Goal: Information Seeking & Learning: Understand process/instructions

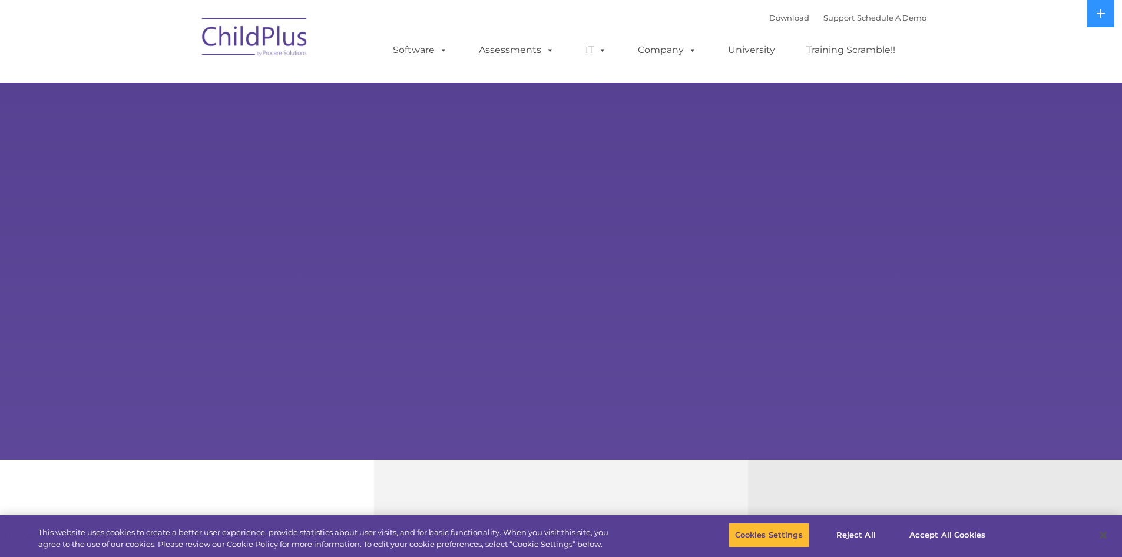
select select "MEDIUM"
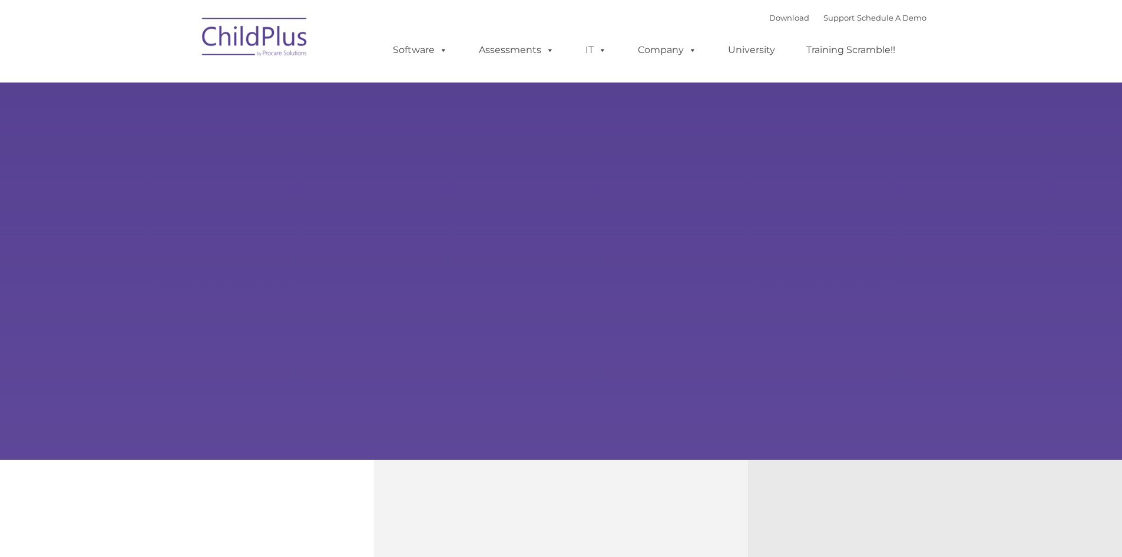
type input ""
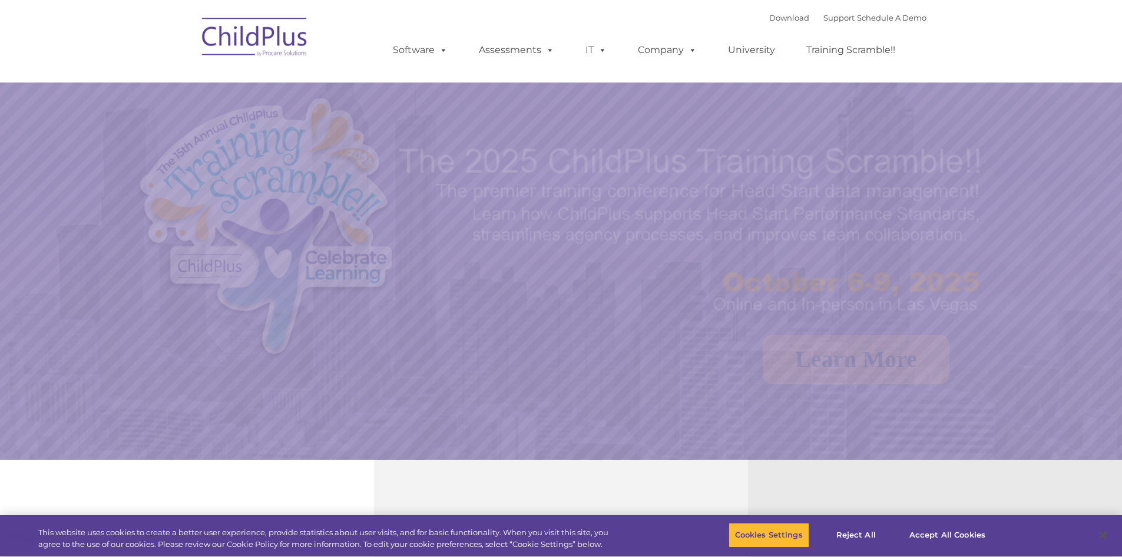
select select "MEDIUM"
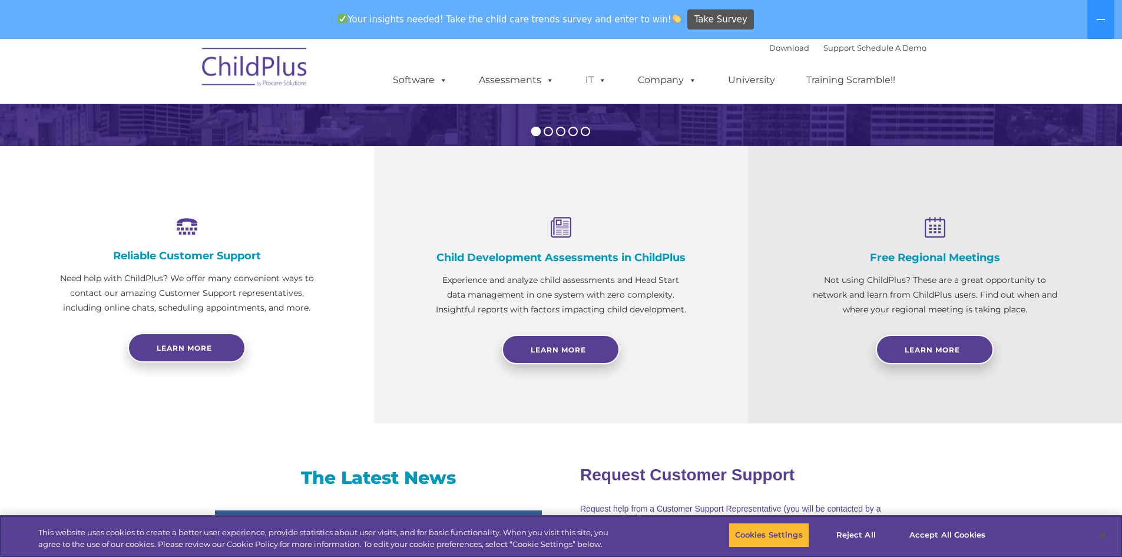
scroll to position [356, 0]
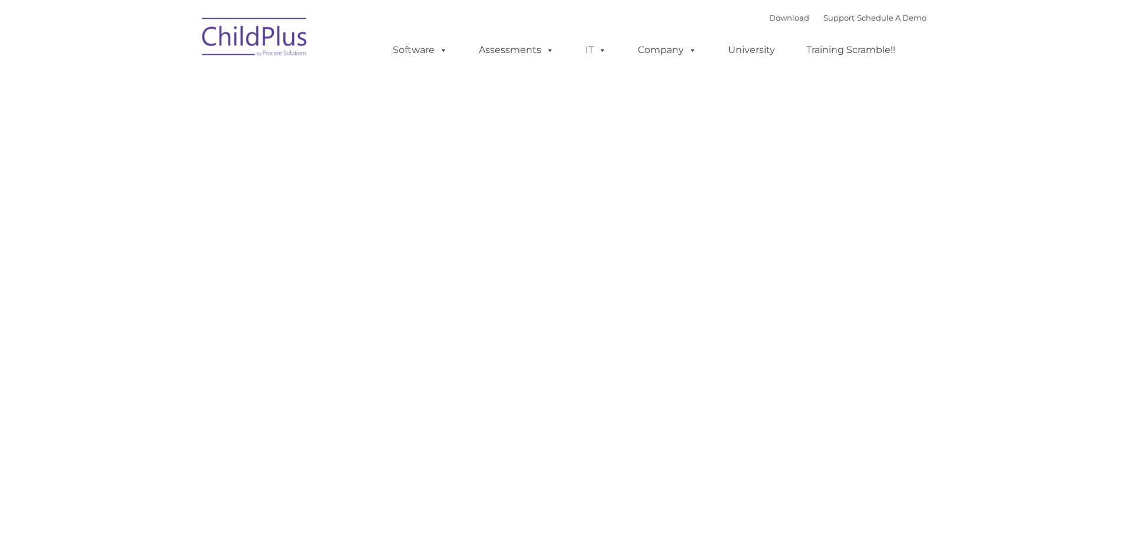
type input ""
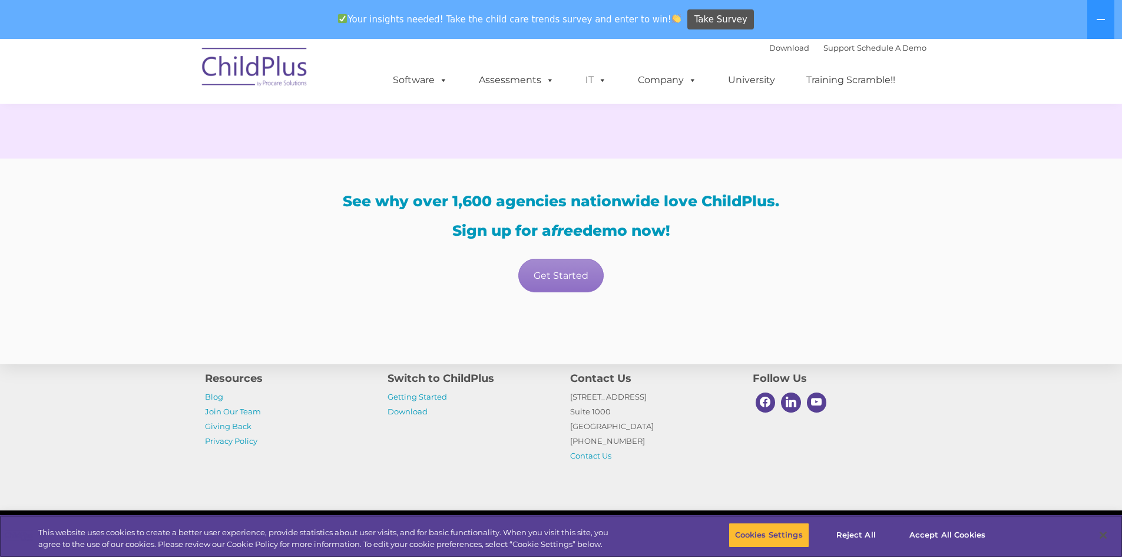
scroll to position [2359, 0]
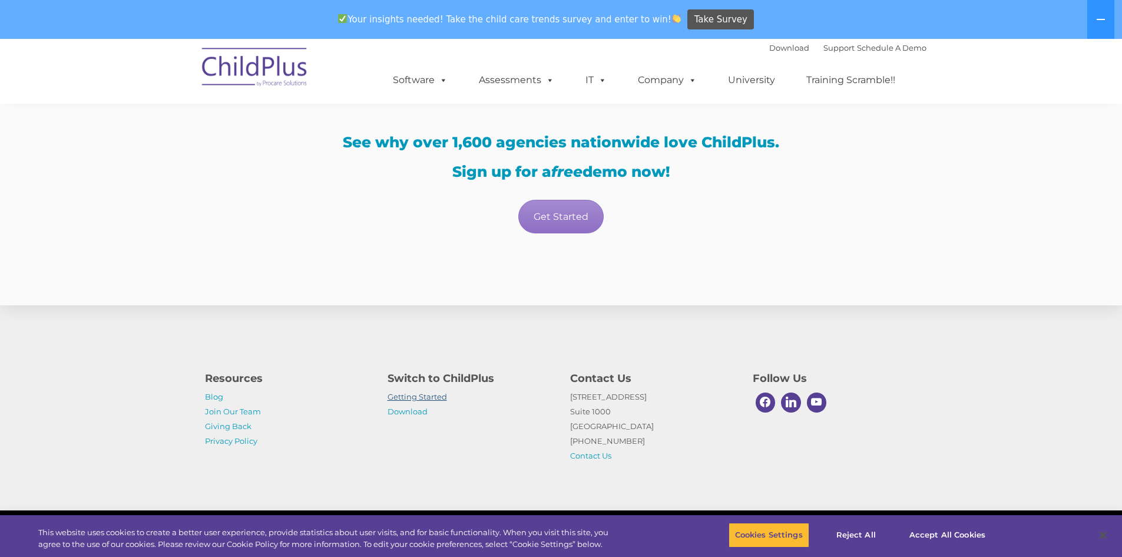
click at [428, 397] on link "Getting Started" at bounding box center [418, 396] width 60 height 9
